Goal: Contribute content

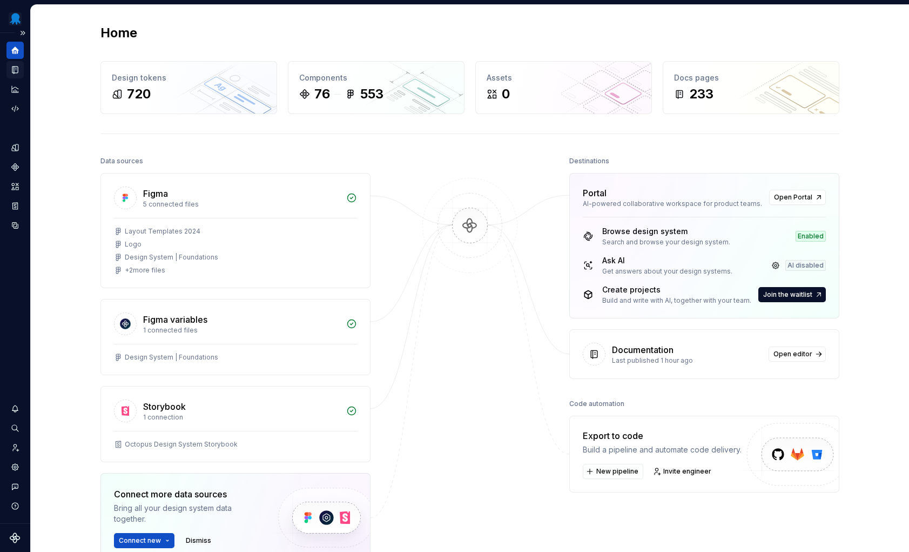
click at [15, 70] on icon "Documentation" at bounding box center [16, 70] width 4 height 6
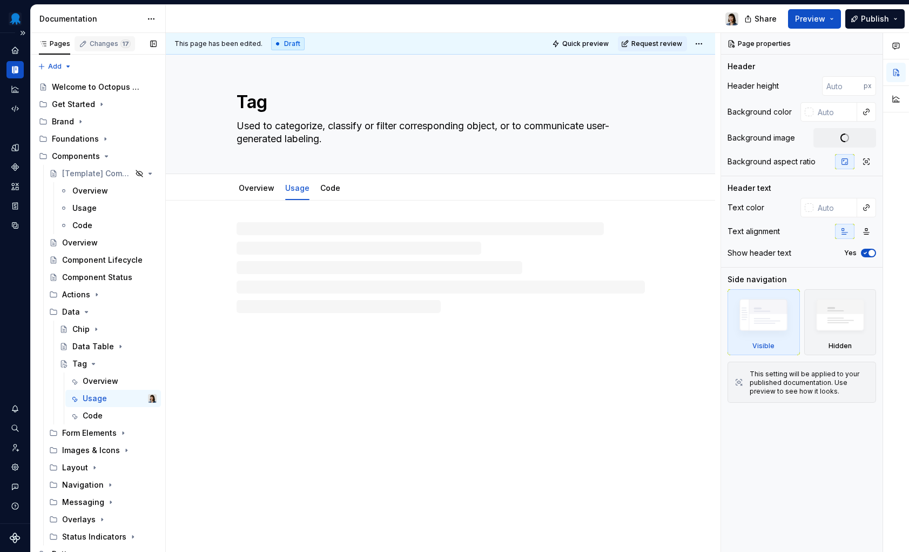
click at [106, 45] on div "Changes 17" at bounding box center [110, 43] width 41 height 9
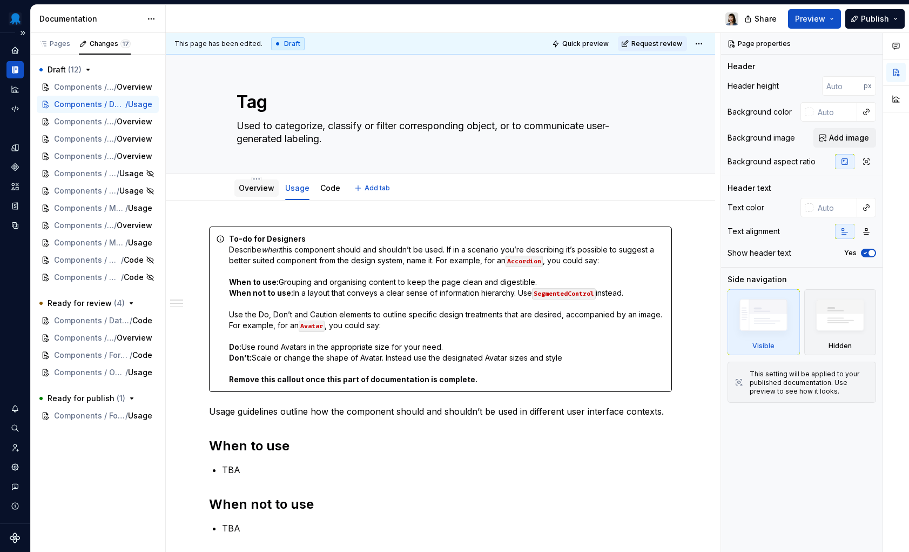
click at [264, 187] on link "Overview" at bounding box center [257, 187] width 36 height 9
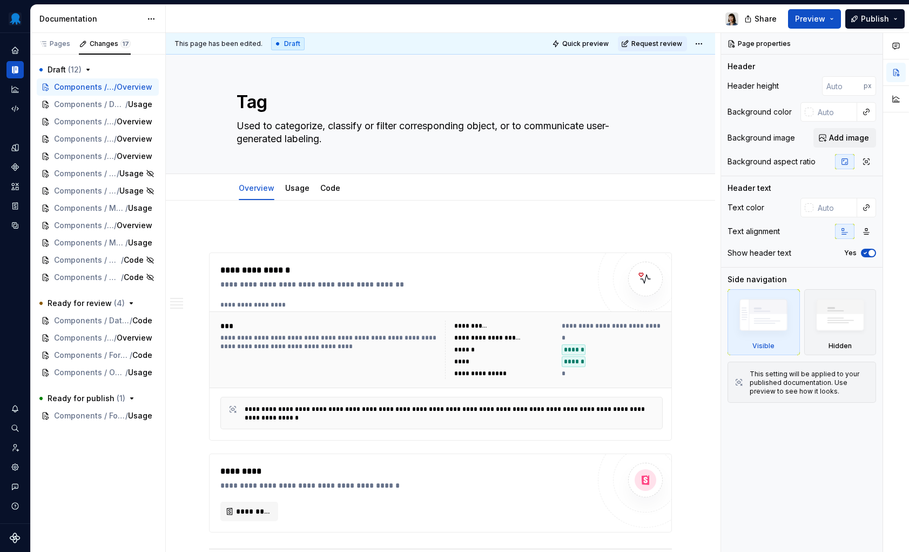
type textarea "*"
